Goal: Find specific page/section: Find specific page/section

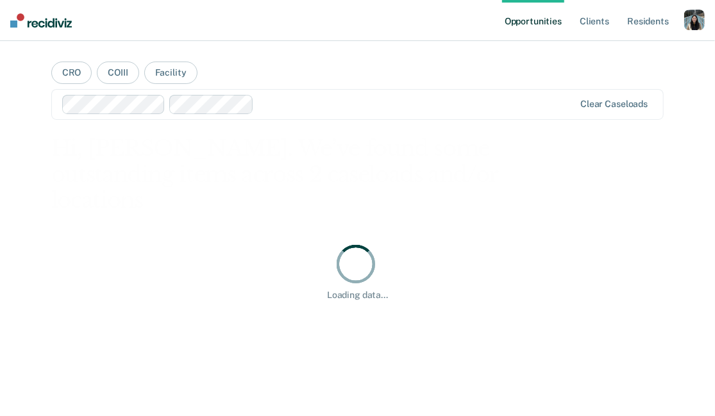
click at [685, 19] on div "button" at bounding box center [694, 20] width 21 height 21
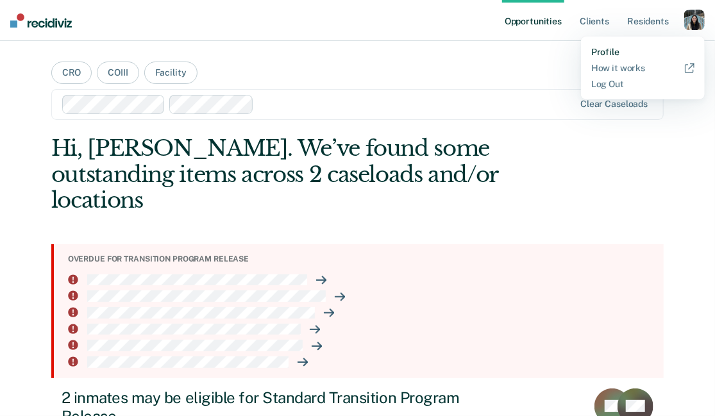
click at [608, 49] on link "Profile" at bounding box center [642, 52] width 103 height 11
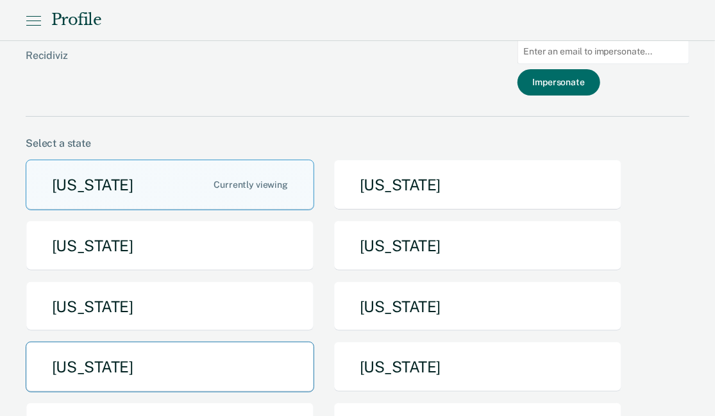
click at [157, 360] on button "[US_STATE]" at bounding box center [170, 367] width 289 height 51
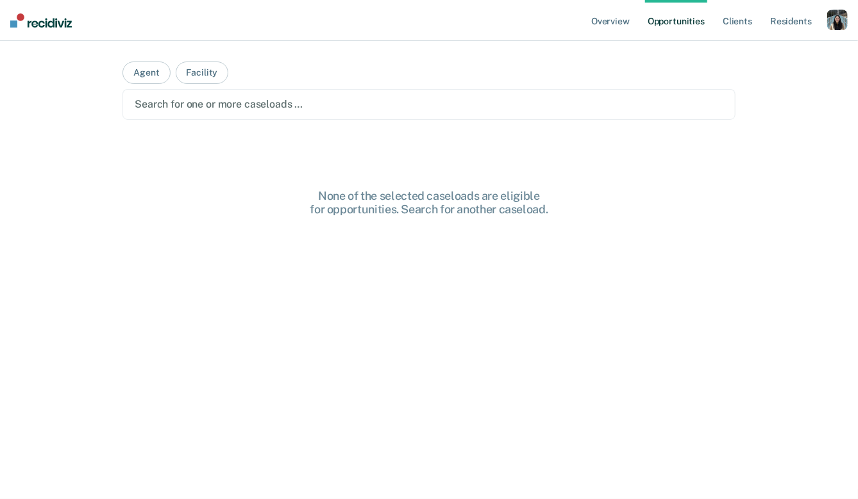
click at [238, 113] on div "Search for one or more caseloads …" at bounding box center [428, 104] width 613 height 31
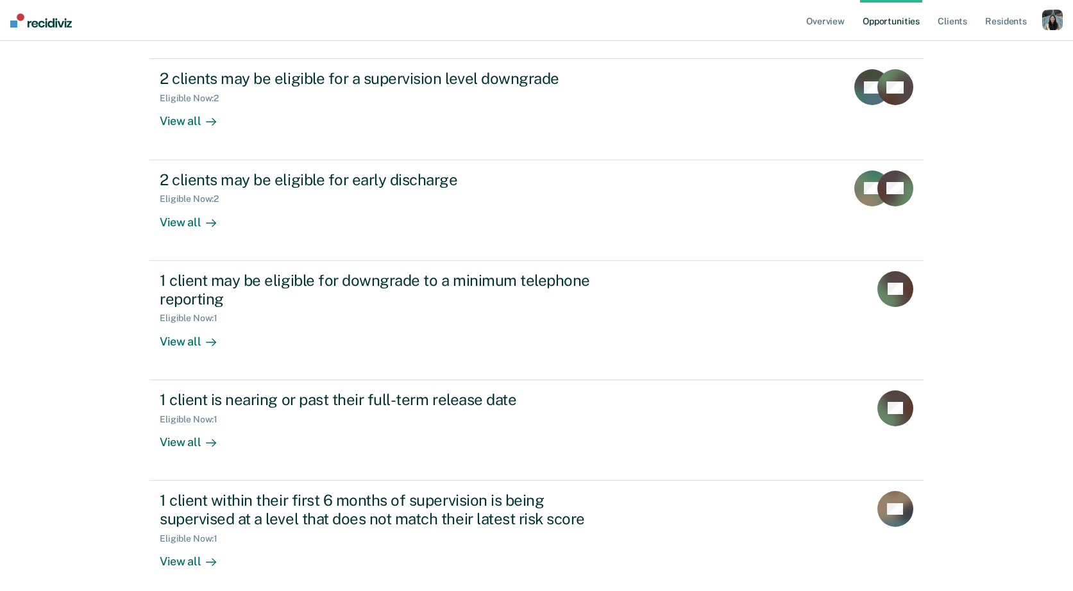
scroll to position [169, 0]
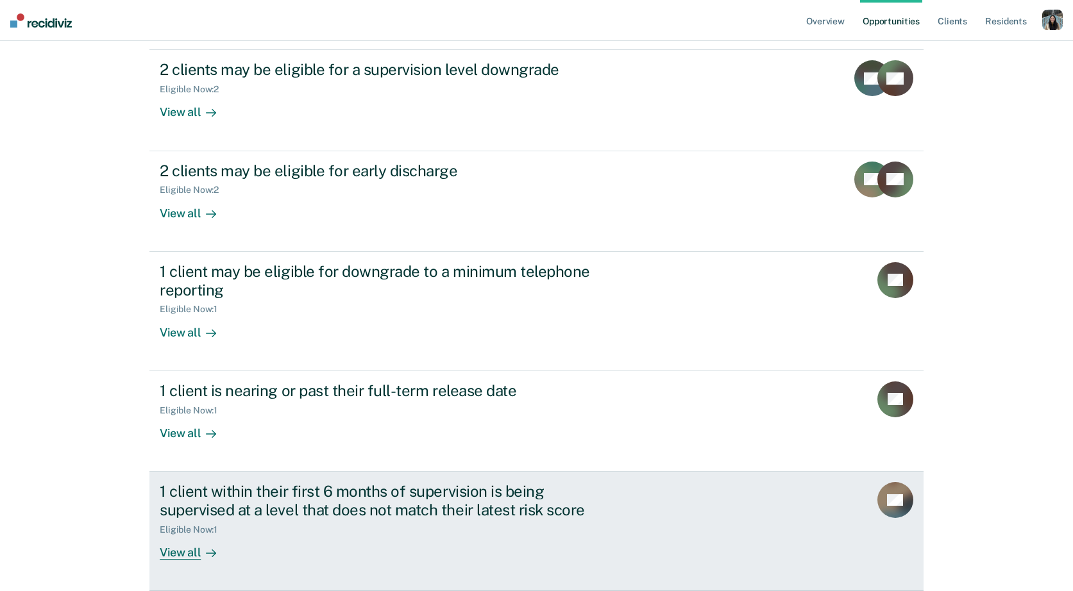
click at [305, 415] on div "1 client within their first 6 months of supervision is being supervised at a le…" at bounding box center [385, 500] width 450 height 37
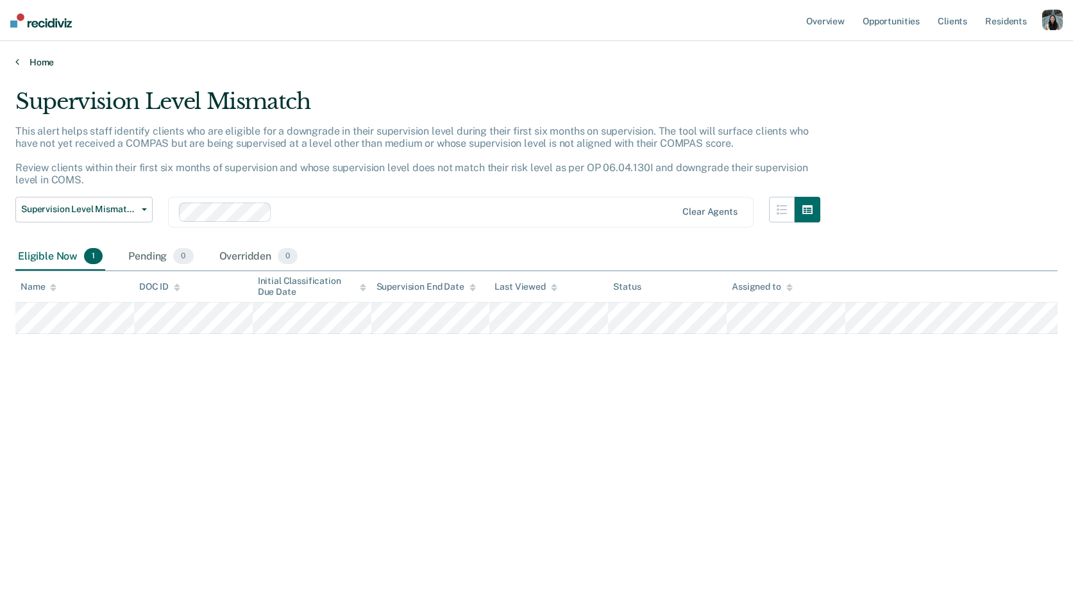
click at [51, 65] on link "Home" at bounding box center [536, 62] width 1042 height 12
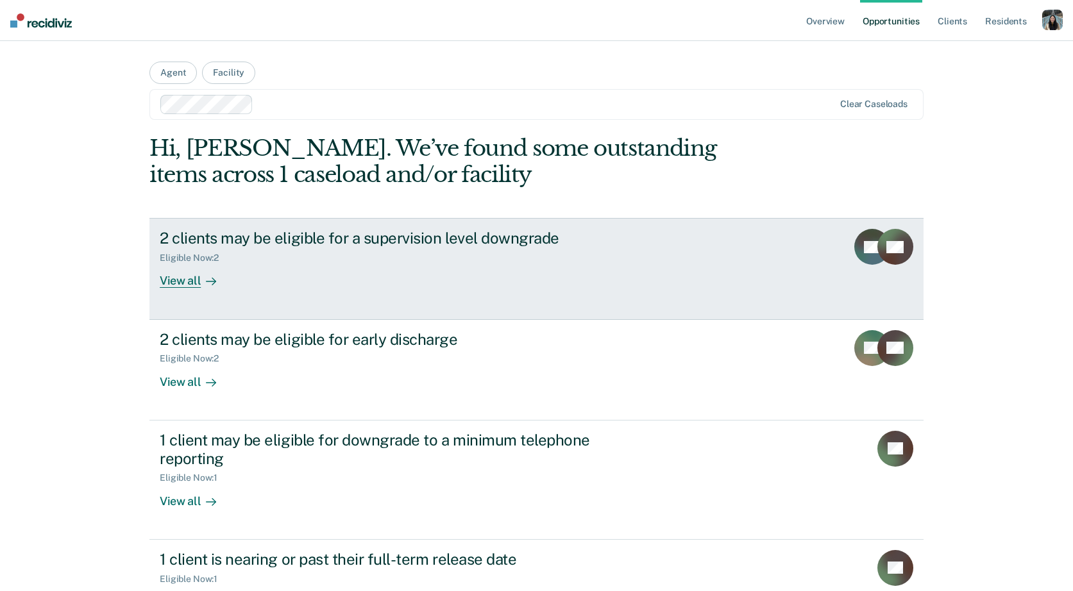
click at [464, 265] on div "2 clients may be eligible for a supervision level downgrade Eligible Now : 2 Vi…" at bounding box center [400, 258] width 481 height 59
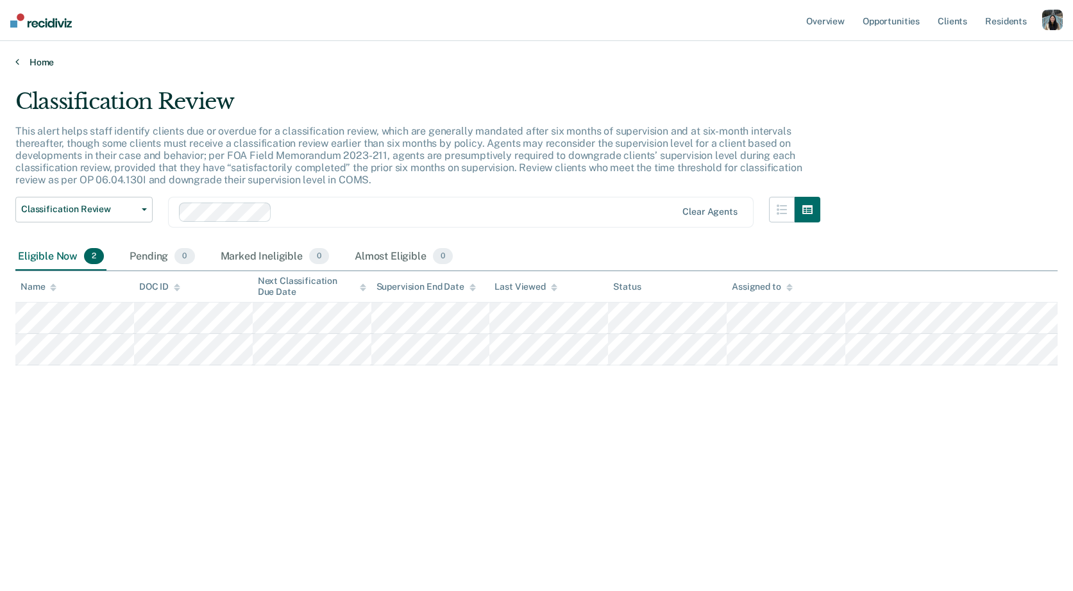
click at [38, 62] on link "Home" at bounding box center [536, 62] width 1042 height 12
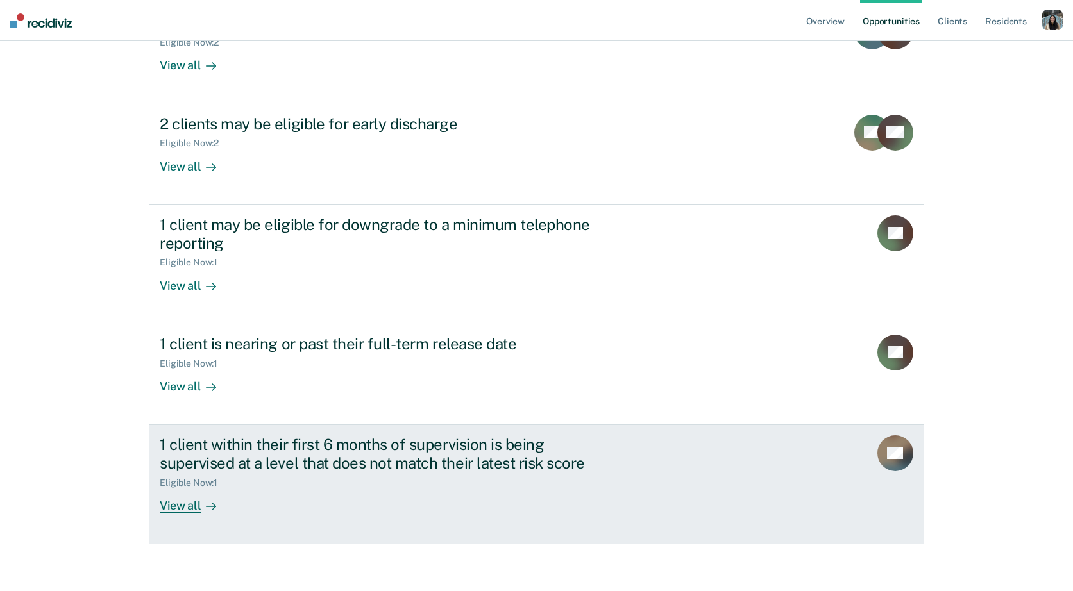
scroll to position [220, 0]
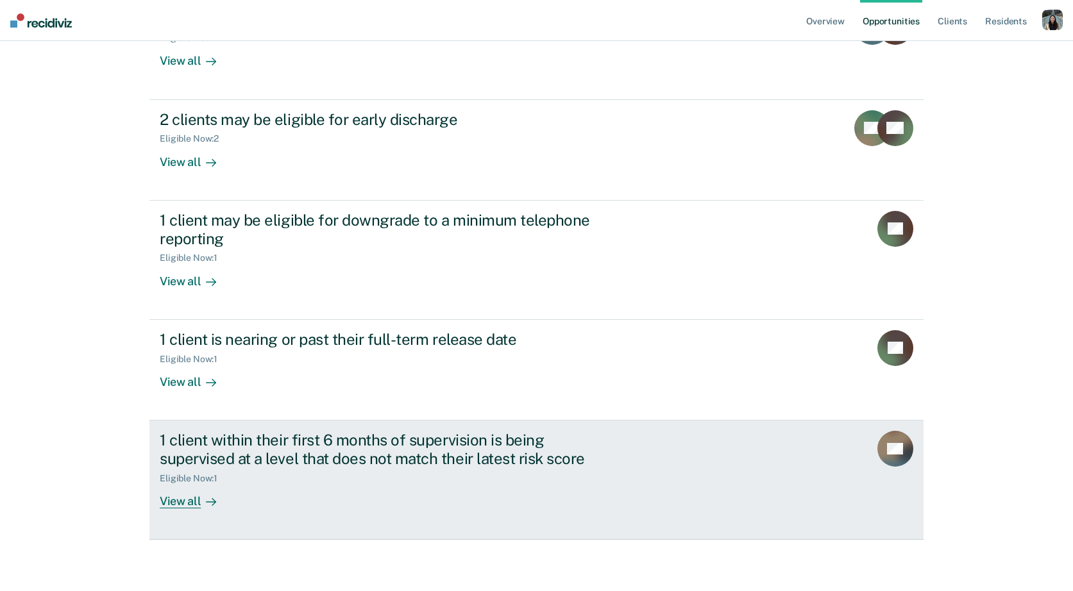
click at [487, 415] on div "1 client within their first 6 months of supervision is being supervised at a le…" at bounding box center [400, 470] width 481 height 78
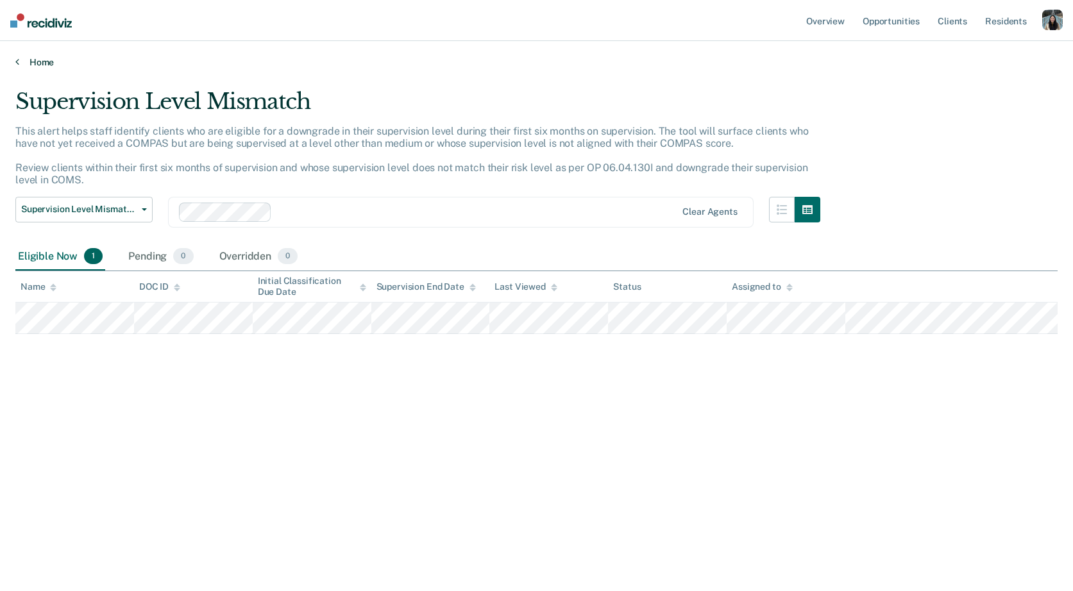
click at [47, 58] on link "Home" at bounding box center [536, 62] width 1042 height 12
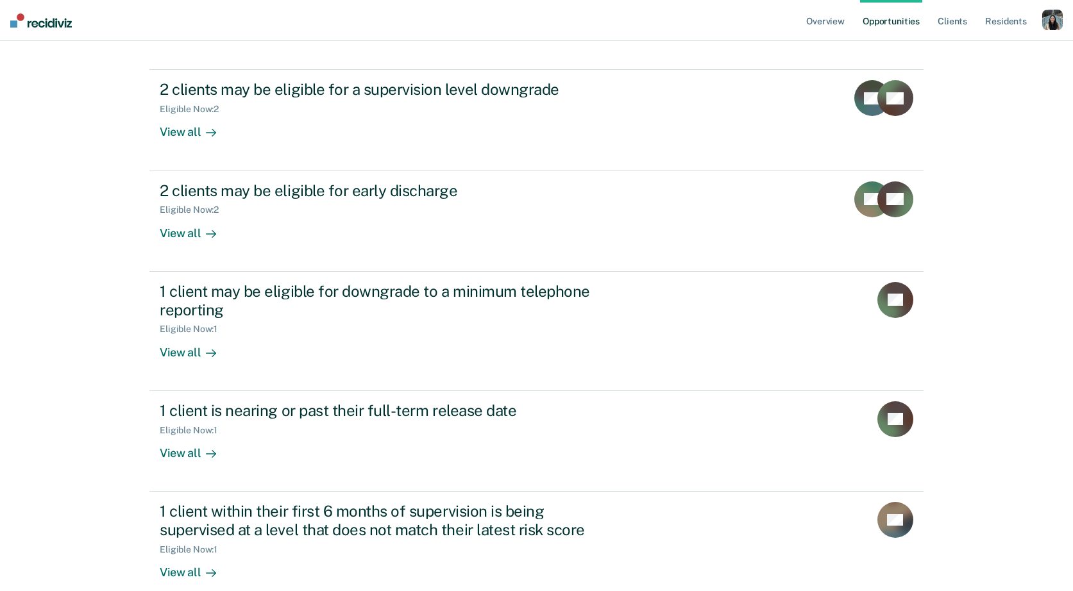
scroll to position [161, 0]
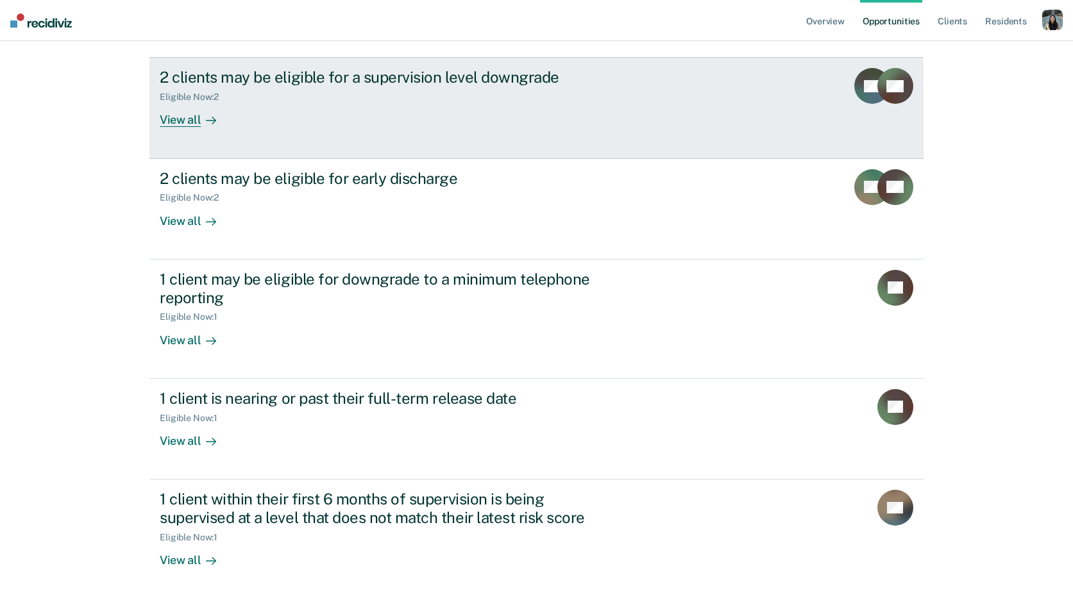
click at [454, 78] on div "2 clients may be eligible for a supervision level downgrade" at bounding box center [385, 77] width 450 height 19
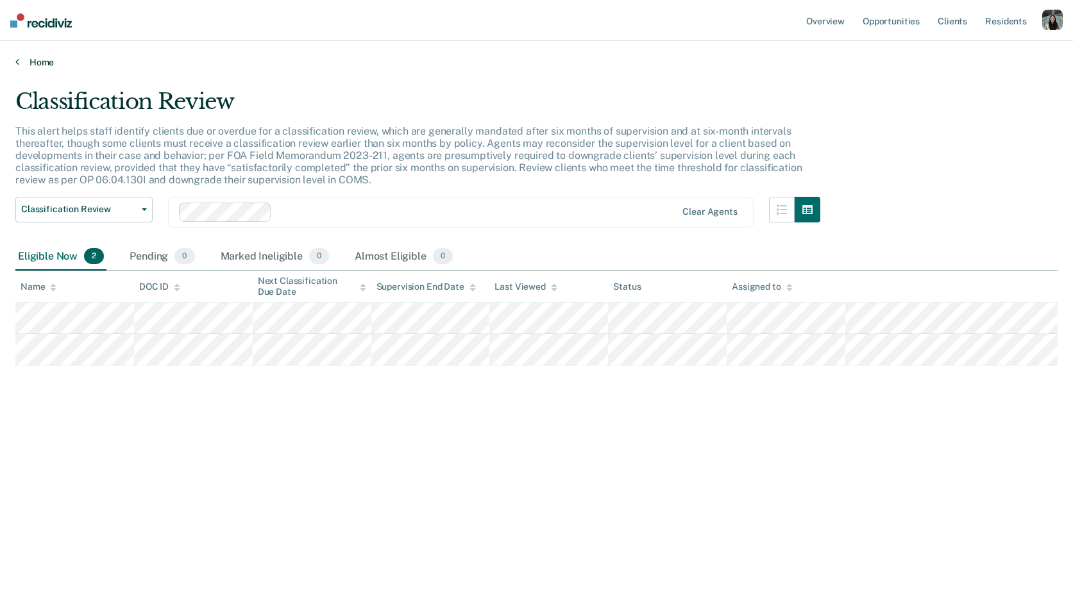
click at [42, 60] on link "Home" at bounding box center [536, 62] width 1042 height 12
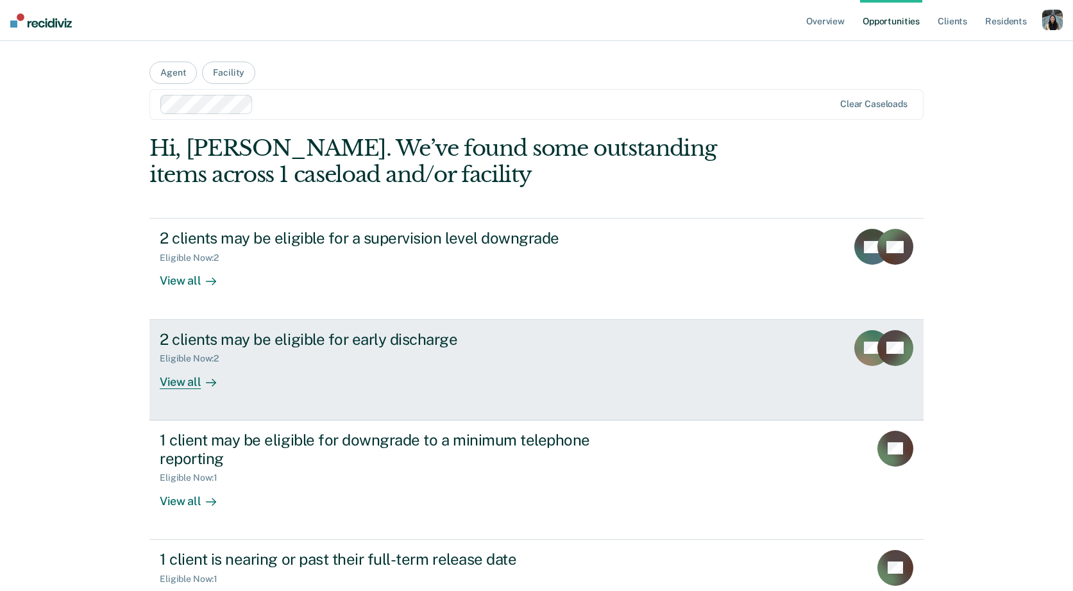
click at [204, 361] on div "Eligible Now : 2" at bounding box center [194, 358] width 69 height 11
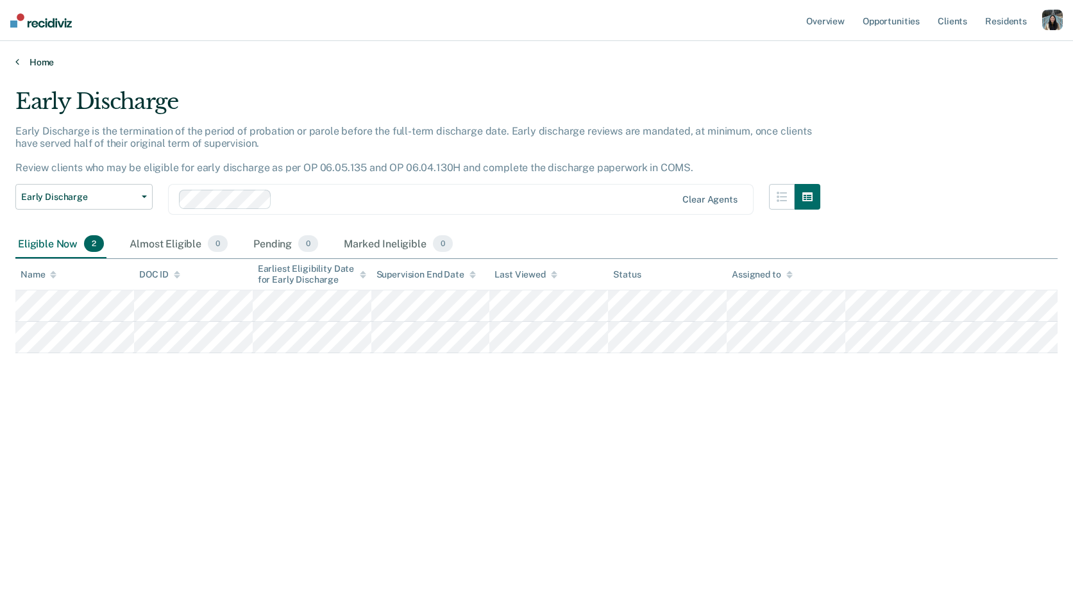
click at [54, 62] on link "Home" at bounding box center [536, 62] width 1042 height 12
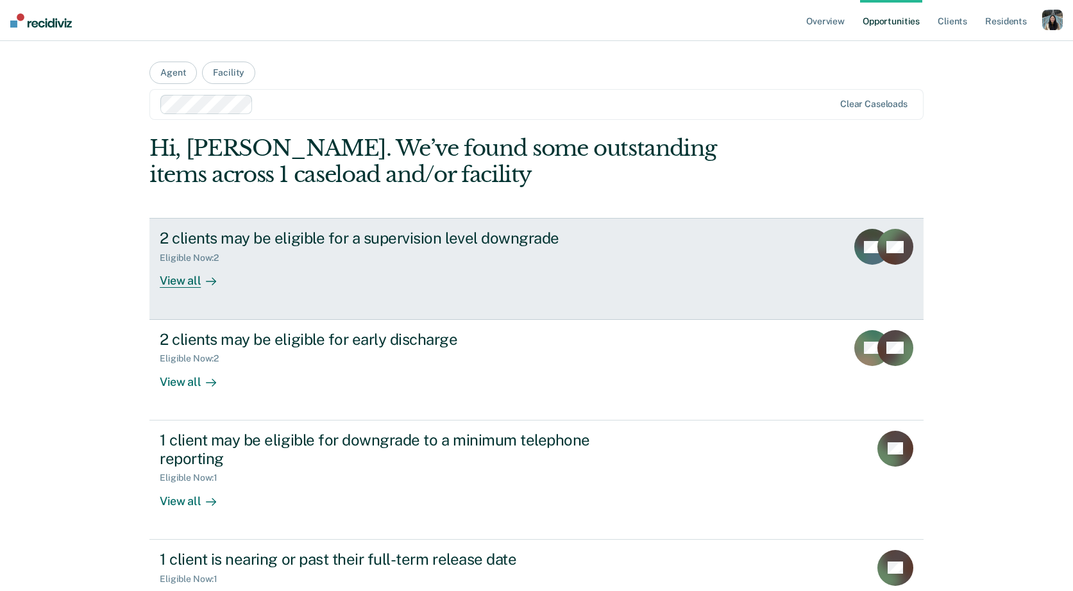
click at [340, 250] on div "Eligible Now : 2" at bounding box center [385, 255] width 450 height 16
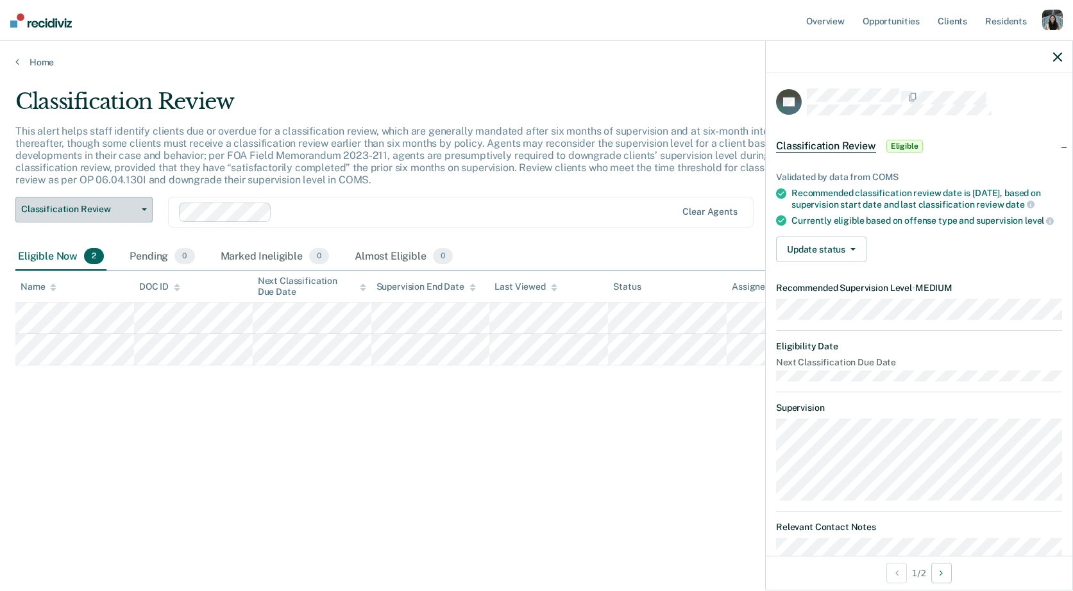
click at [131, 202] on button "Classification Review" at bounding box center [83, 210] width 137 height 26
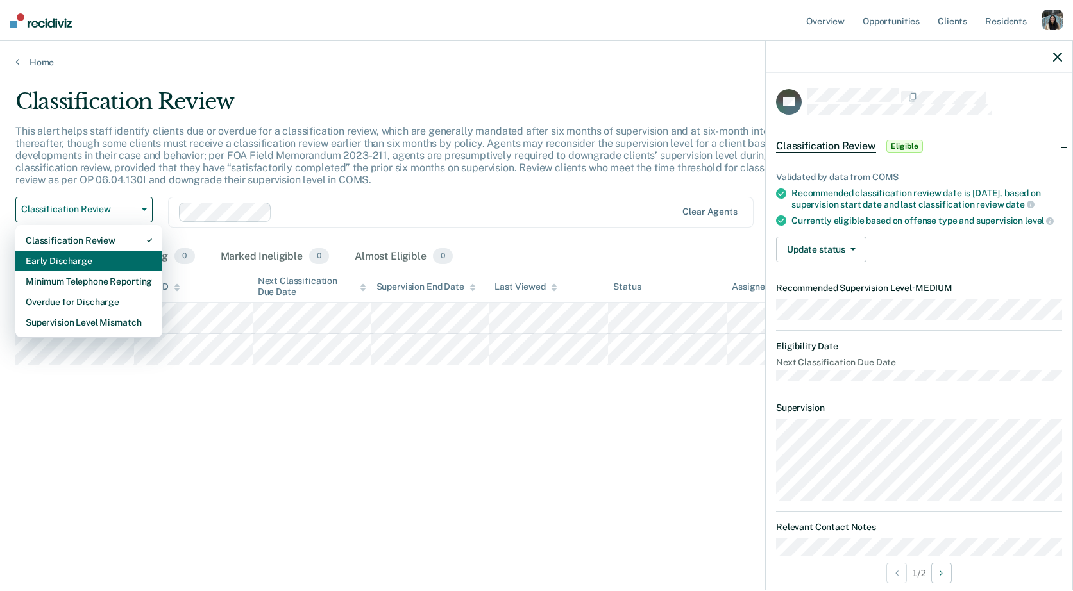
click at [108, 264] on div "Early Discharge" at bounding box center [89, 261] width 126 height 21
